Goal: Communication & Community: Answer question/provide support

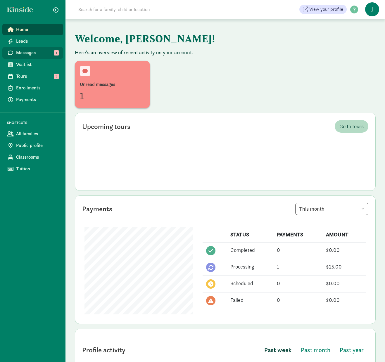
click at [40, 54] on span "Messages" at bounding box center [37, 52] width 42 height 7
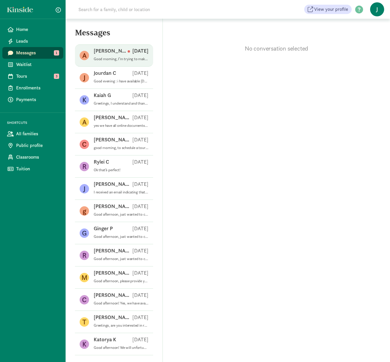
click at [104, 57] on p "Good morning, I’m trying to make payment however I do not have access to the ap…" at bounding box center [121, 59] width 55 height 5
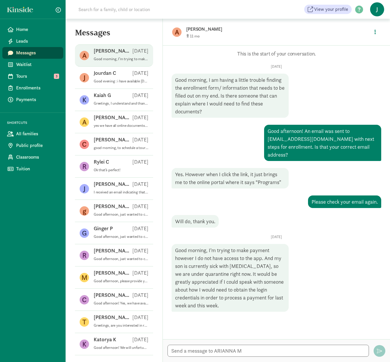
click at [194, 30] on p "ARIANNA M" at bounding box center [277, 29] width 183 height 8
click at [376, 32] on button "button" at bounding box center [375, 32] width 11 height 13
click at [358, 47] on link "View family page" at bounding box center [362, 45] width 42 height 7
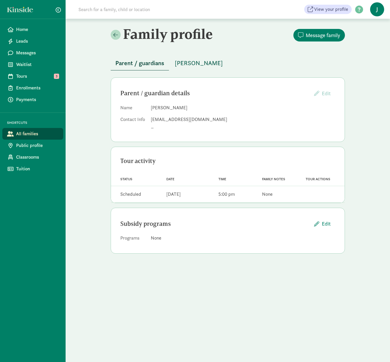
click at [212, 62] on span "MECHAI MCKINLEY" at bounding box center [199, 63] width 48 height 9
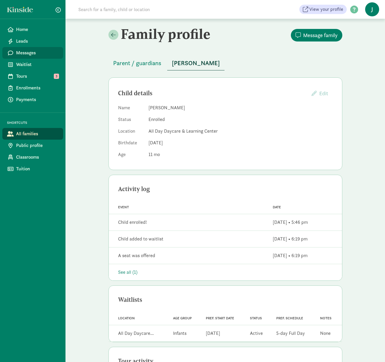
click at [35, 54] on span "Messages" at bounding box center [37, 52] width 42 height 7
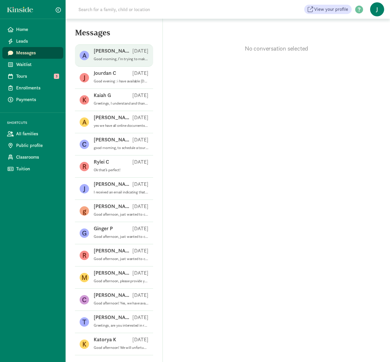
click at [124, 56] on div "ARIANNA M Sep 12" at bounding box center [121, 51] width 55 height 9
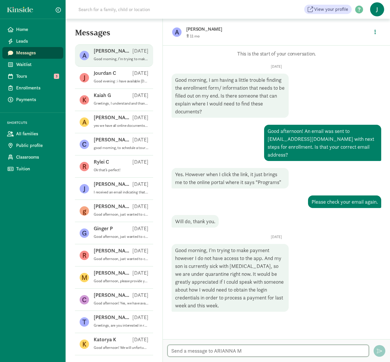
click at [206, 352] on textarea at bounding box center [267, 351] width 201 height 12
type textarea "g"
type textarea "Good afternoon!"
type textarea "I am emailing you instructions on how to make payment through the app."
click at [336, 350] on textarea "I am emailing you instructions on how to make payment through the app." at bounding box center [267, 351] width 201 height 12
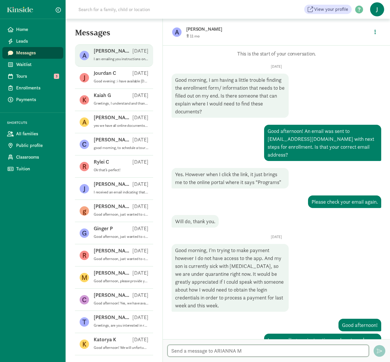
scroll to position [14, 0]
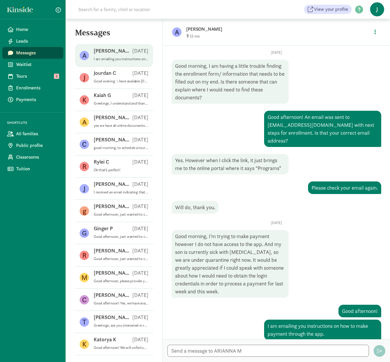
click at [179, 33] on figure "A" at bounding box center [176, 32] width 9 height 9
click at [204, 29] on p "[PERSON_NAME]" at bounding box center [277, 29] width 183 height 8
click at [375, 32] on icon "button" at bounding box center [374, 31] width 1 height 5
click at [352, 58] on link "Enroll" at bounding box center [362, 57] width 42 height 7
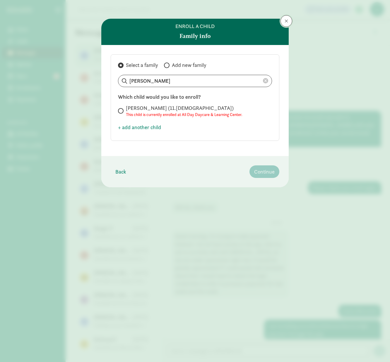
click at [287, 22] on span at bounding box center [286, 21] width 4 height 5
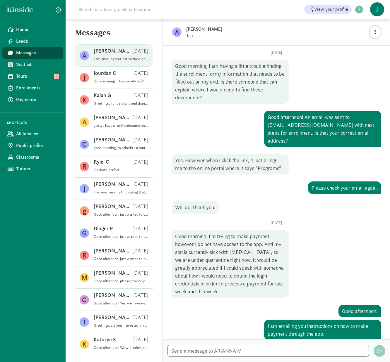
click at [375, 31] on icon "button" at bounding box center [374, 31] width 1 height 5
click at [353, 46] on link "View family page" at bounding box center [362, 45] width 42 height 7
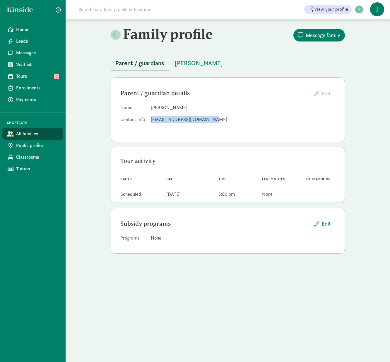
drag, startPoint x: 151, startPoint y: 120, endPoint x: 207, endPoint y: 120, distance: 56.2
click at [207, 120] on div "[EMAIL_ADDRESS][DOMAIN_NAME]" at bounding box center [243, 119] width 184 height 7
copy div "amckinley0924@outlook.com"
click at [32, 51] on span "Messages" at bounding box center [37, 52] width 42 height 7
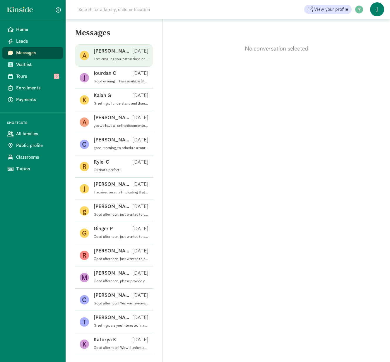
click at [109, 59] on p "I am emailing you instructions on how to make payment through the app." at bounding box center [121, 59] width 55 height 5
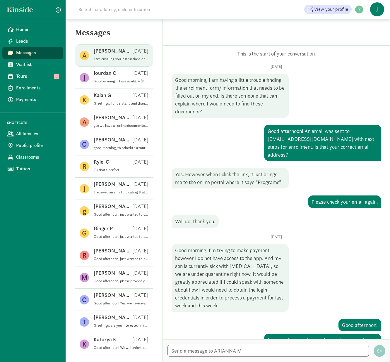
scroll to position [14, 0]
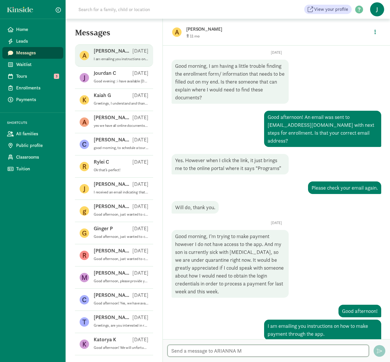
click at [229, 352] on textarea at bounding box center [267, 351] width 201 height 12
type textarea "Please check your email!"
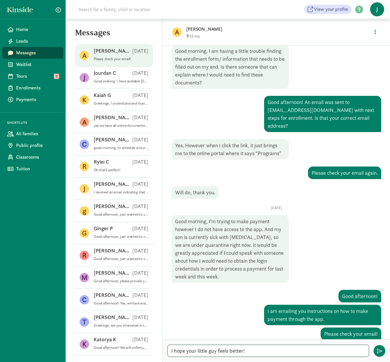
type textarea "I hope your little guy feels better!!"
